Goal: Task Accomplishment & Management: Complete application form

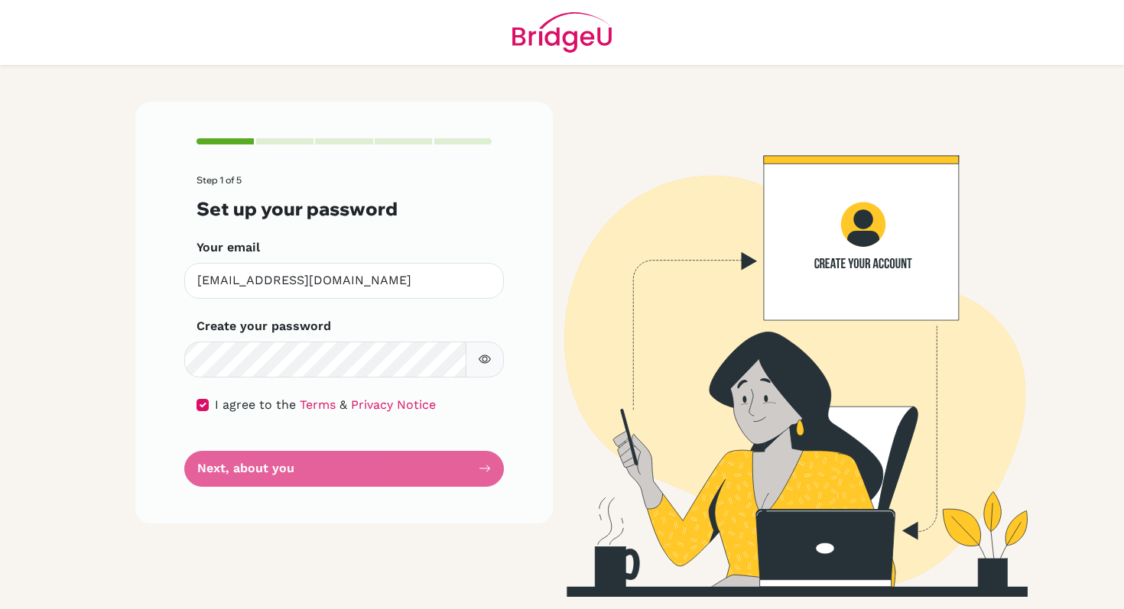
click at [317, 472] on form "Step 1 of 5 Set up your password Your email [EMAIL_ADDRESS][DOMAIN_NAME] Invali…" at bounding box center [343, 330] width 295 height 311
click at [286, 471] on form "Step 1 of 5 Set up your password Your email [EMAIL_ADDRESS][DOMAIN_NAME] Invali…" at bounding box center [343, 330] width 295 height 311
click at [325, 476] on form "Step 1 of 5 Set up your password Your email [EMAIL_ADDRESS][DOMAIN_NAME] Invali…" at bounding box center [343, 330] width 295 height 311
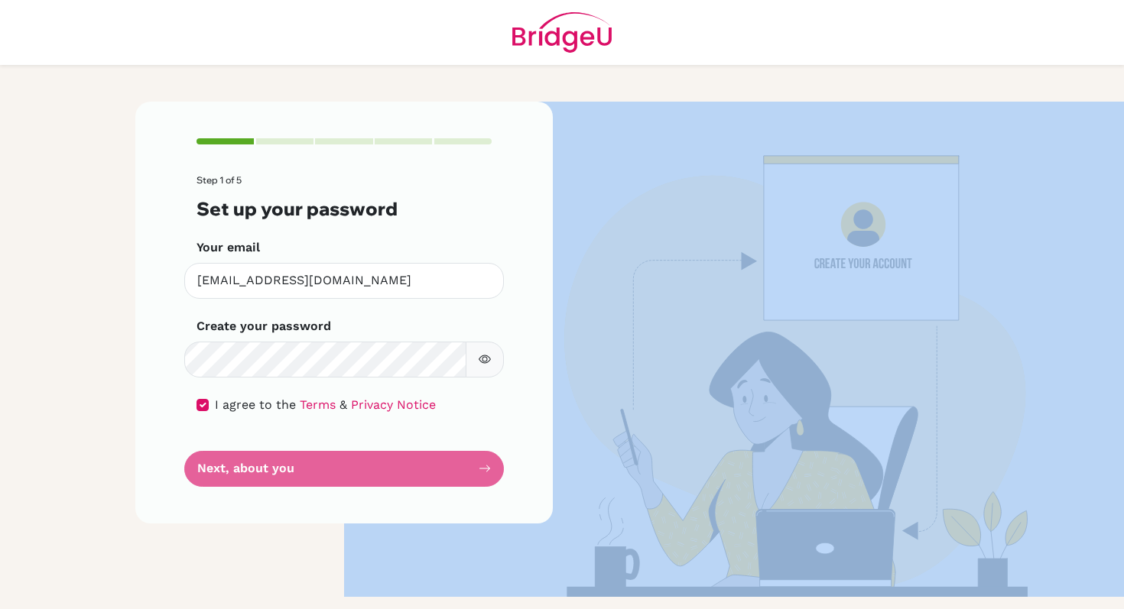
click at [325, 476] on form "Step 1 of 5 Set up your password Your email [EMAIL_ADDRESS][DOMAIN_NAME] Invali…" at bounding box center [343, 330] width 295 height 311
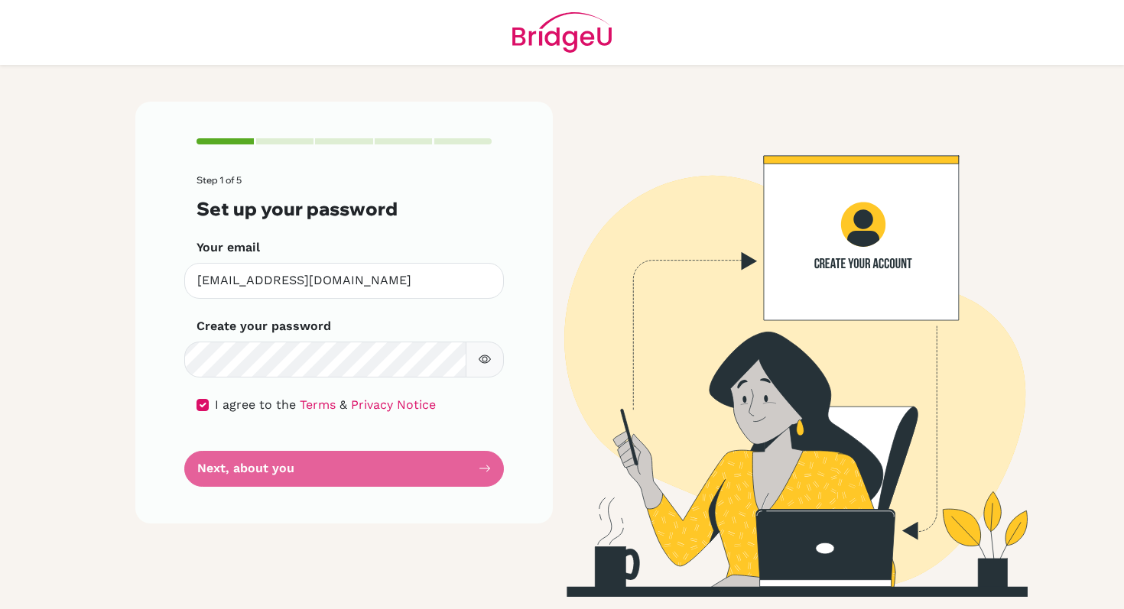
click at [302, 469] on form "Step 1 of 5 Set up your password Your email [EMAIL_ADDRESS][DOMAIN_NAME] Invali…" at bounding box center [343, 330] width 295 height 311
click at [200, 472] on form "Step 1 of 5 Set up your password Your email [EMAIL_ADDRESS][DOMAIN_NAME] Invali…" at bounding box center [343, 330] width 295 height 311
click at [487, 469] on form "Step 1 of 5 Set up your password Your email [EMAIL_ADDRESS][DOMAIN_NAME] Invali…" at bounding box center [343, 330] width 295 height 311
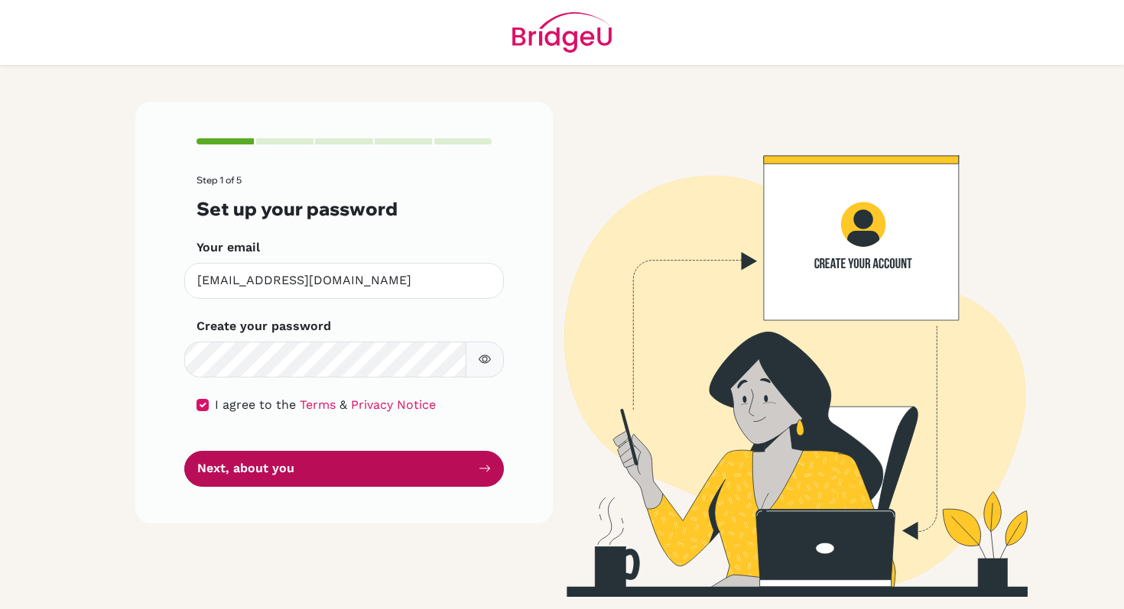
click at [355, 475] on button "Next, about you" at bounding box center [344, 469] width 320 height 36
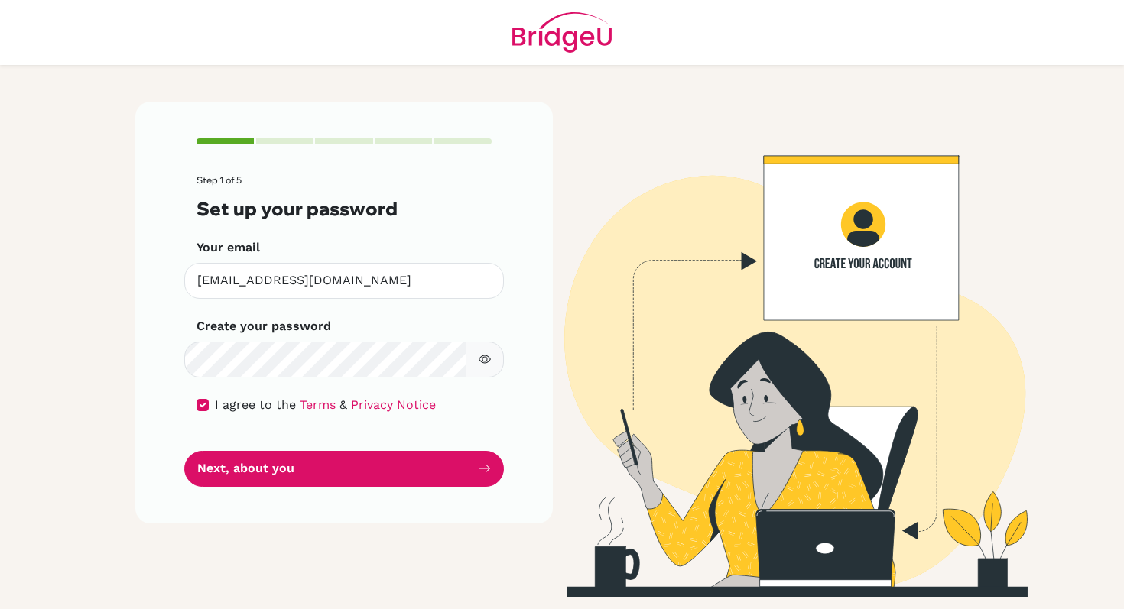
click at [482, 359] on icon "button" at bounding box center [484, 359] width 5 height 5
